Goal: Task Accomplishment & Management: Complete application form

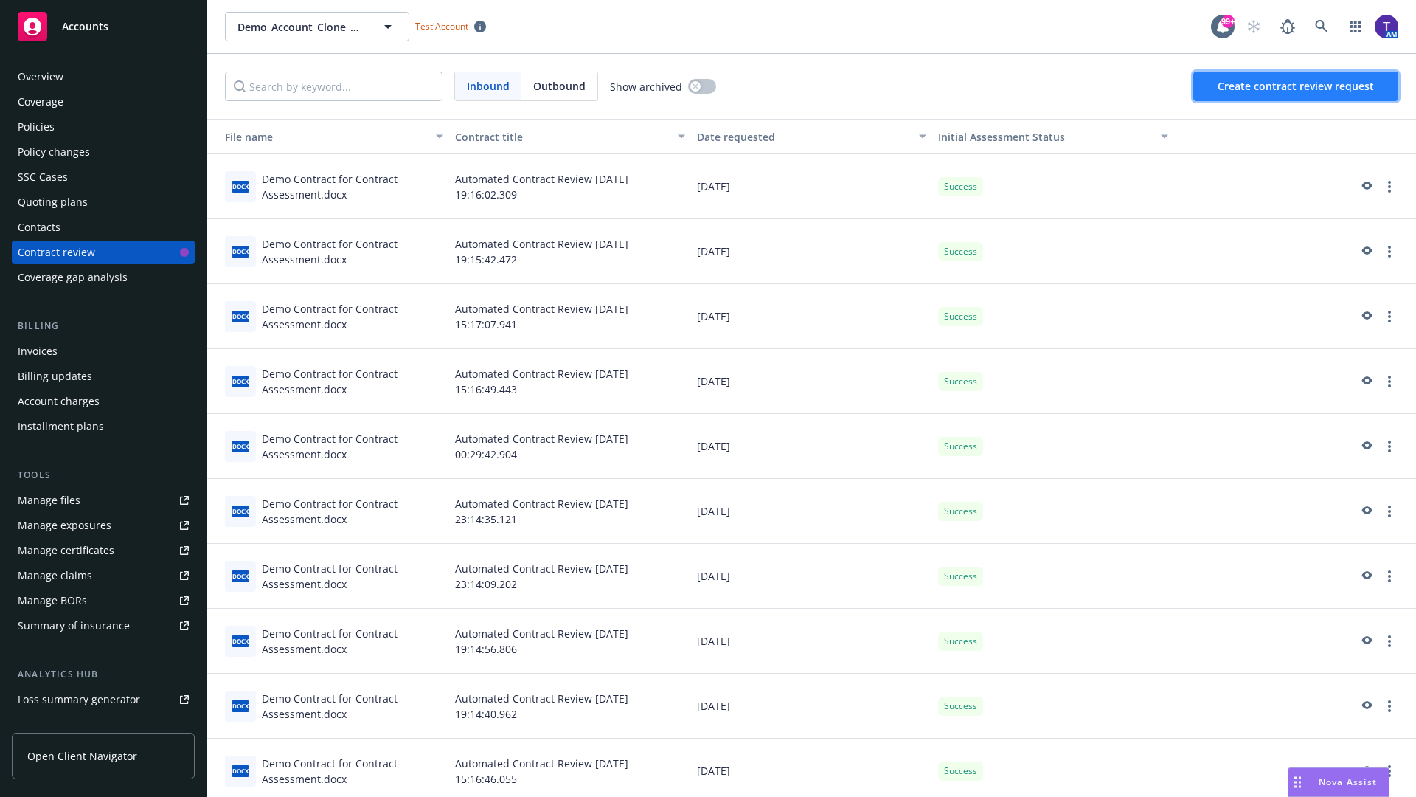
click at [1297, 86] on span "Create contract review request" at bounding box center [1296, 86] width 156 height 14
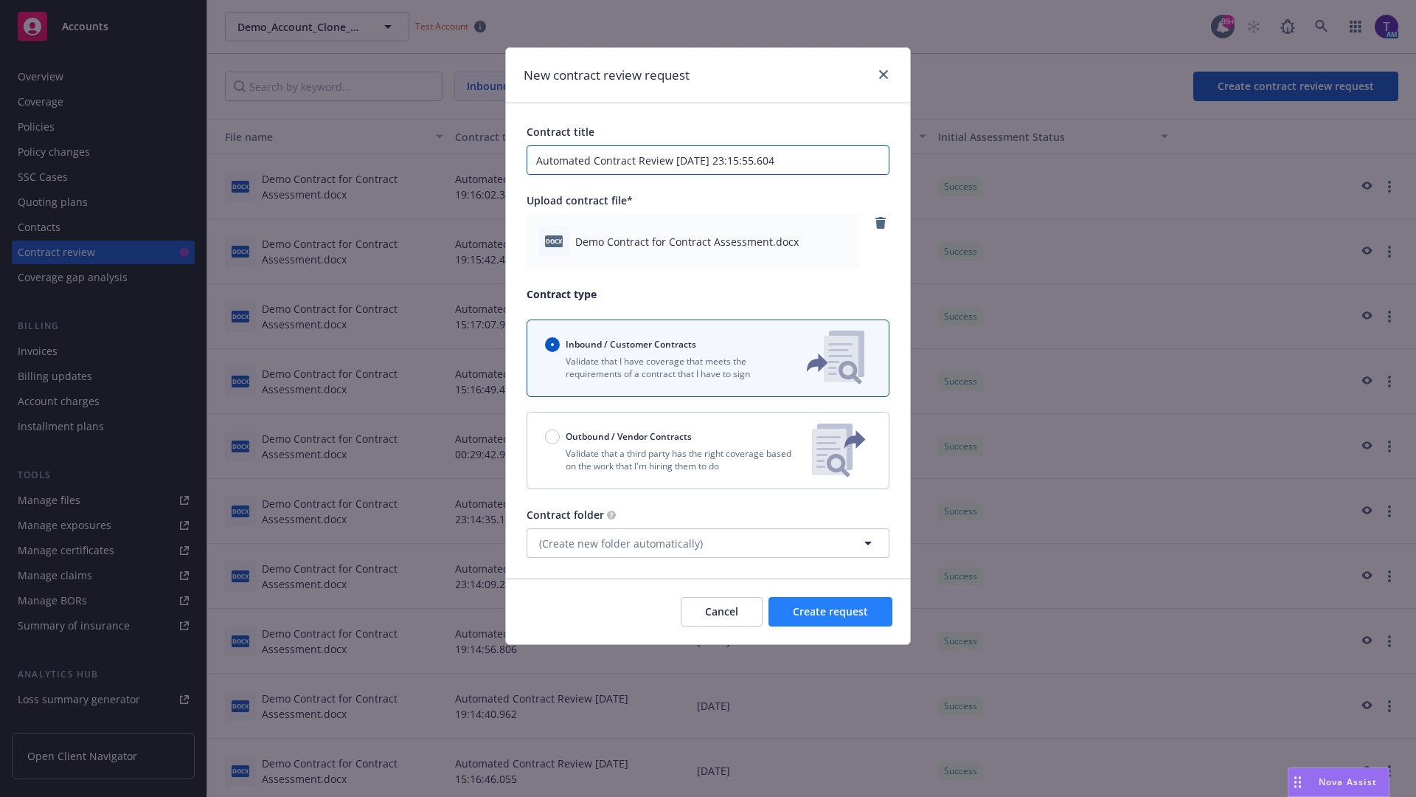
type input "Automated Contract Review 08-13-2025 23:15:55.604"
click at [831, 612] on span "Create request" at bounding box center [830, 611] width 75 height 14
